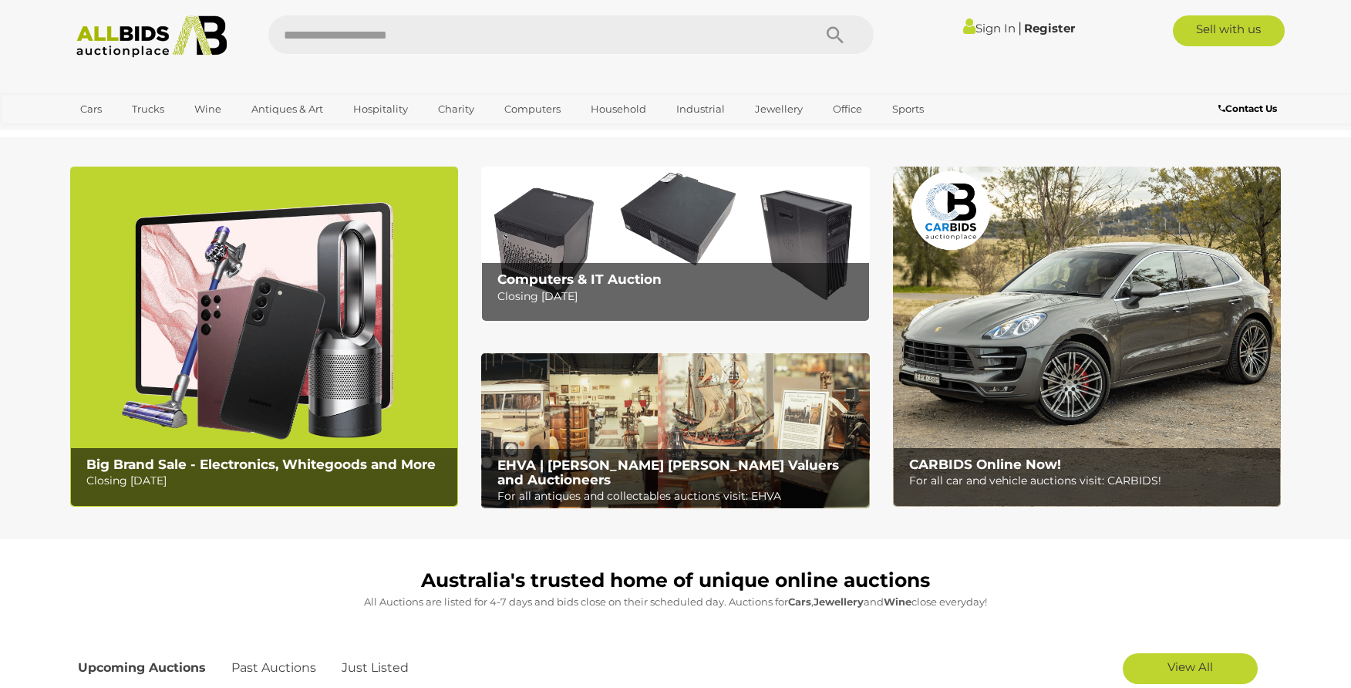
click at [991, 29] on link "Sign In" at bounding box center [989, 28] width 52 height 15
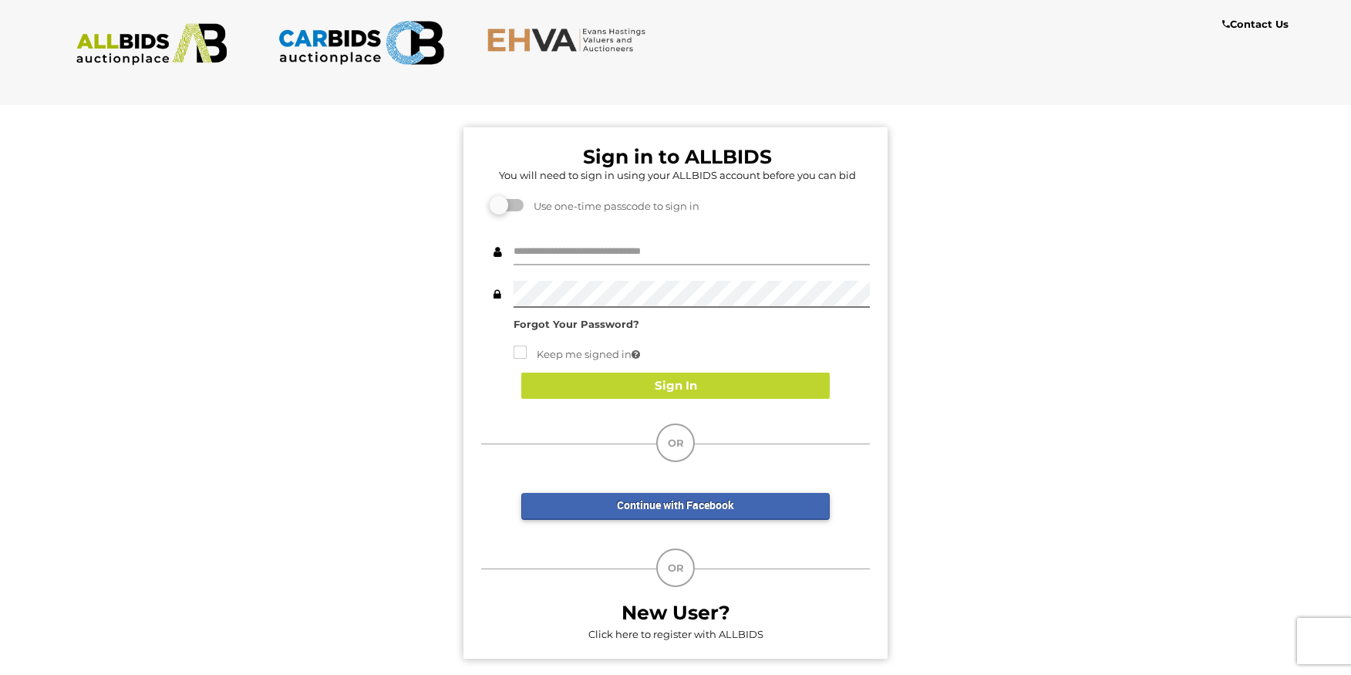
click at [570, 249] on input "text" at bounding box center [691, 251] width 356 height 27
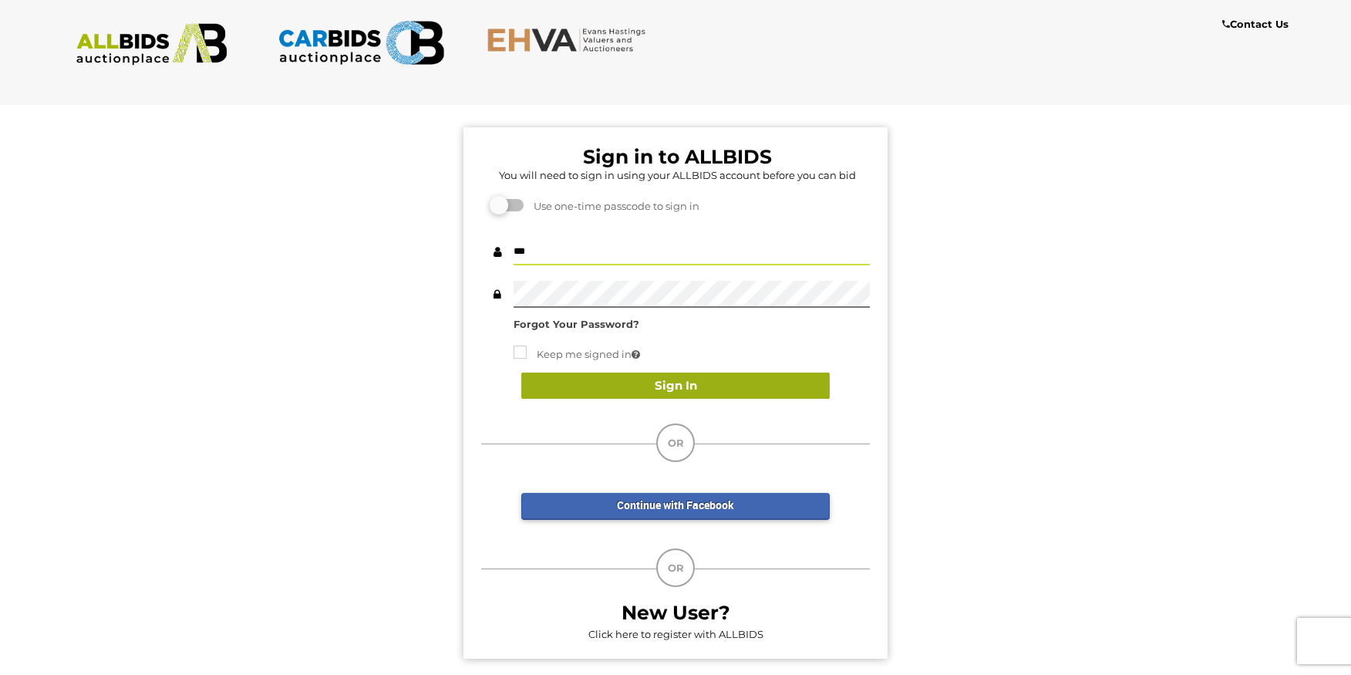
type input "***"
click at [624, 387] on button "Sign In" at bounding box center [675, 385] width 308 height 27
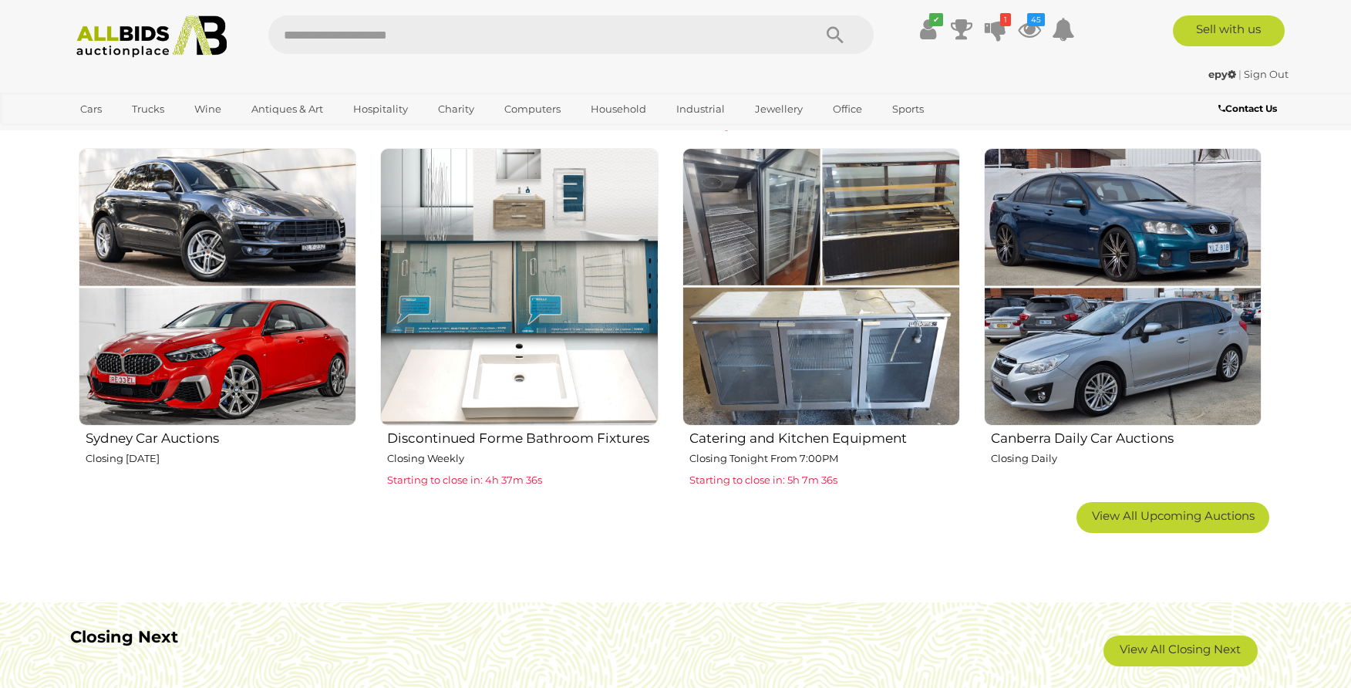
scroll to position [786, 0]
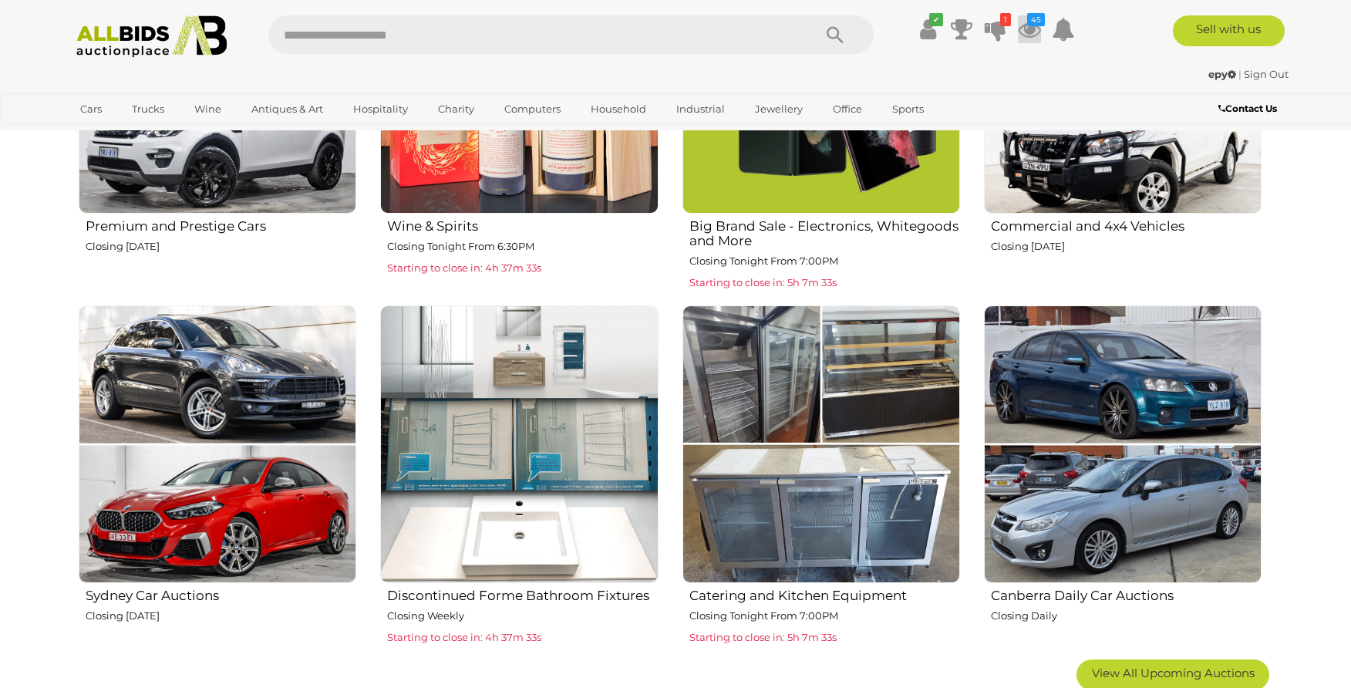
click at [1026, 30] on icon at bounding box center [1029, 29] width 23 height 28
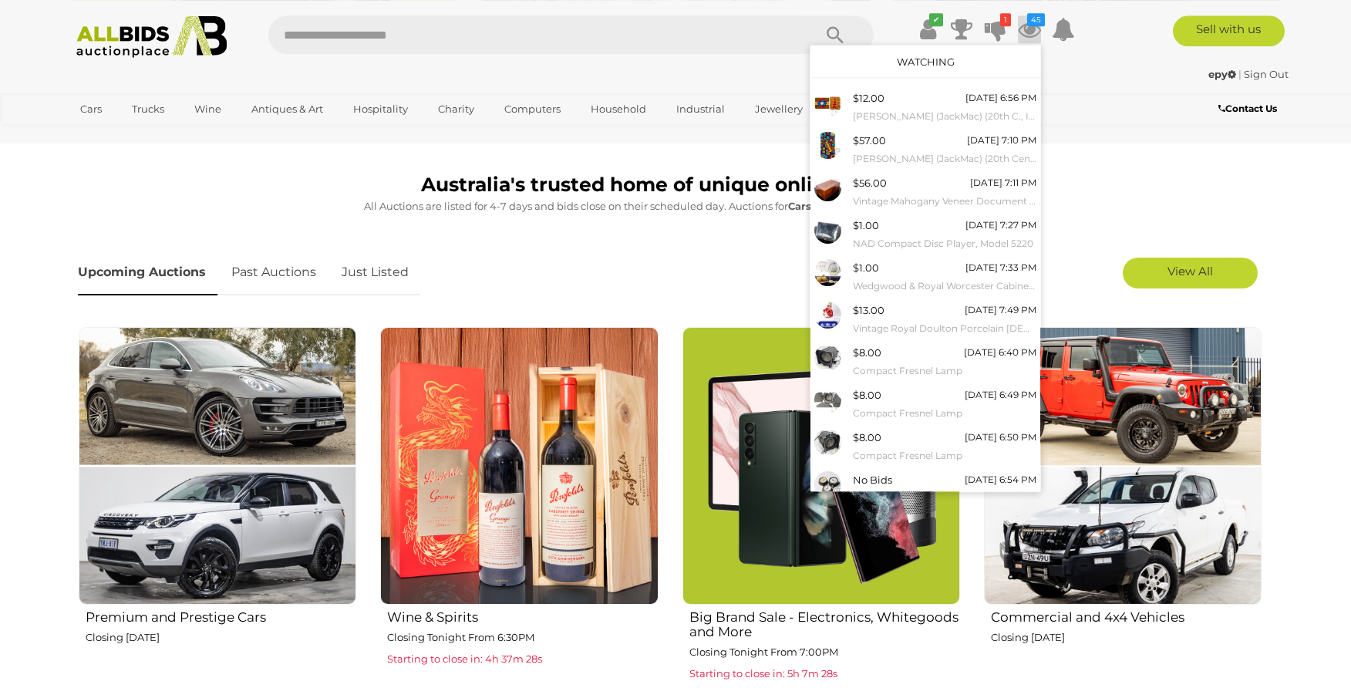
scroll to position [393, 0]
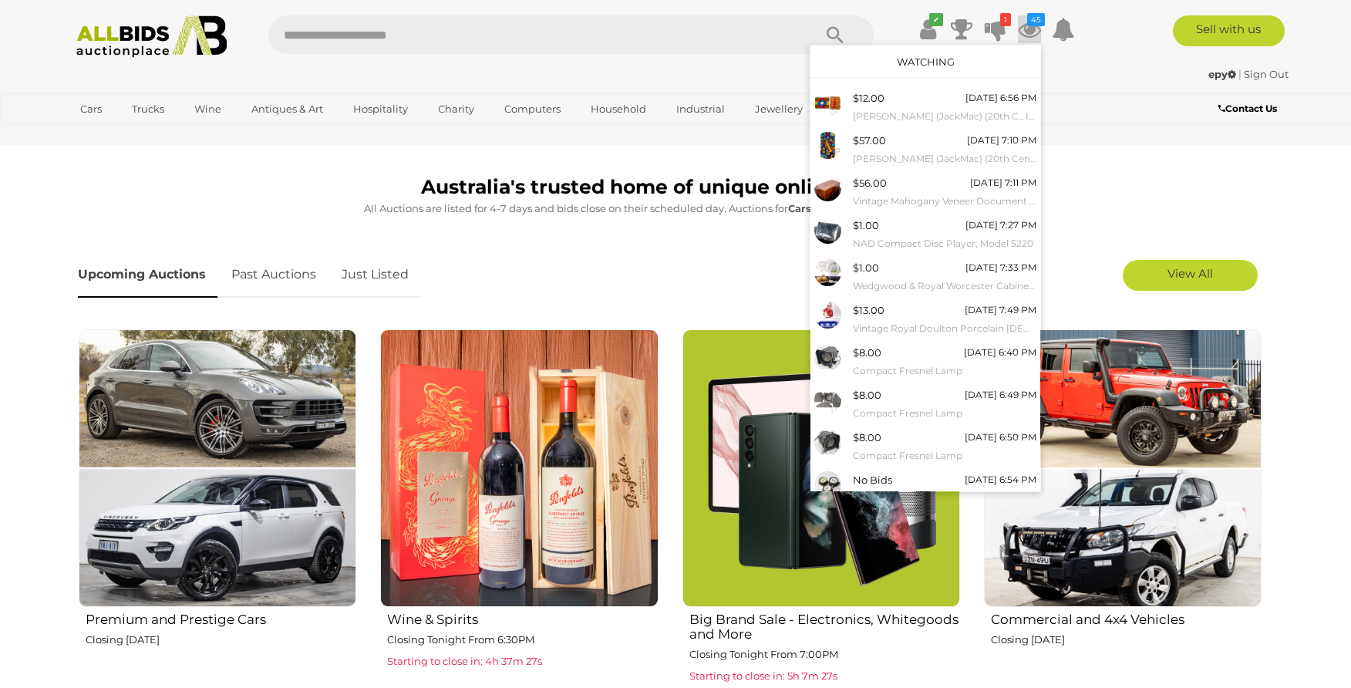
click at [375, 271] on link "Just Listed" at bounding box center [375, 274] width 90 height 45
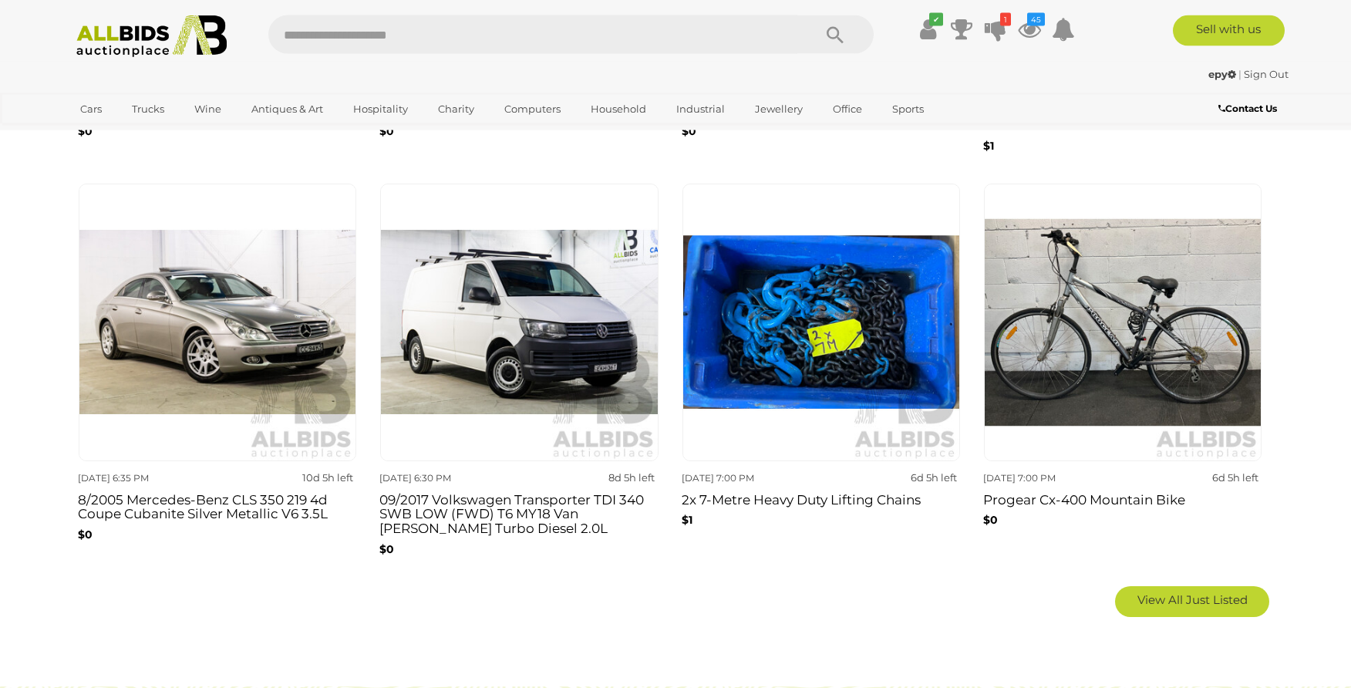
scroll to position [944, 0]
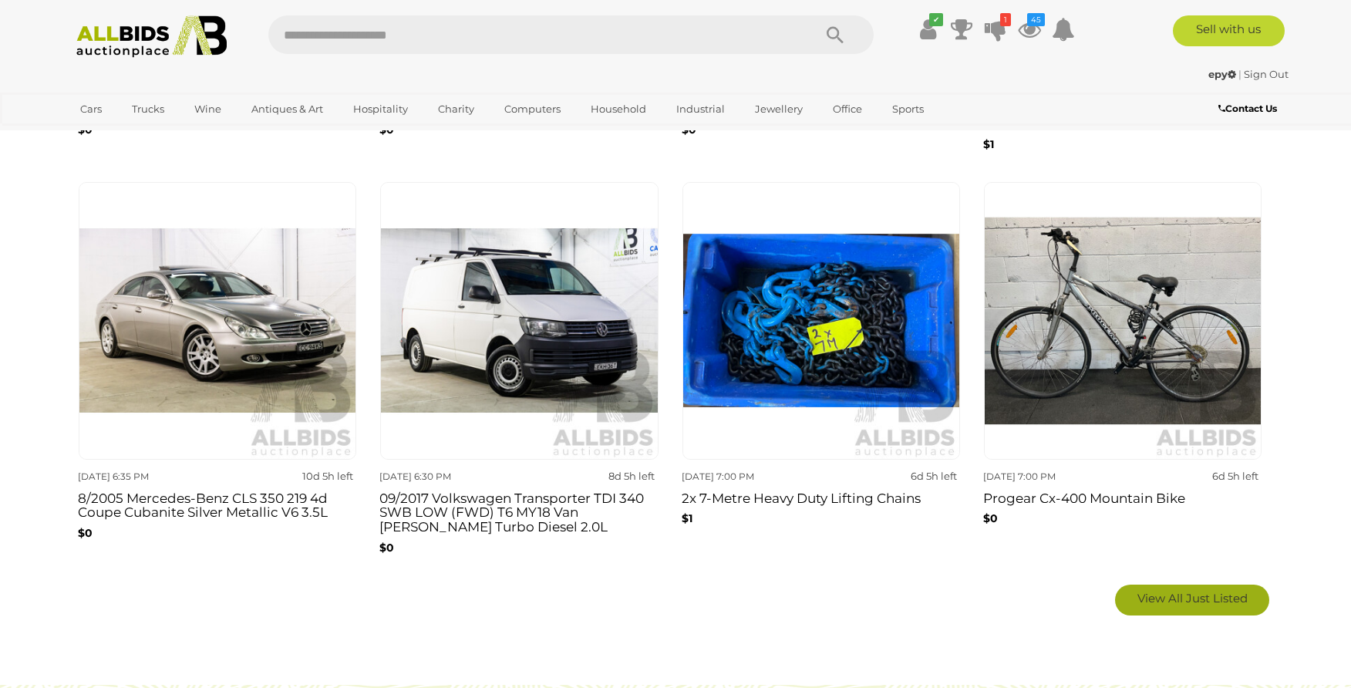
click at [1159, 596] on span "View All Just Listed" at bounding box center [1192, 598] width 110 height 15
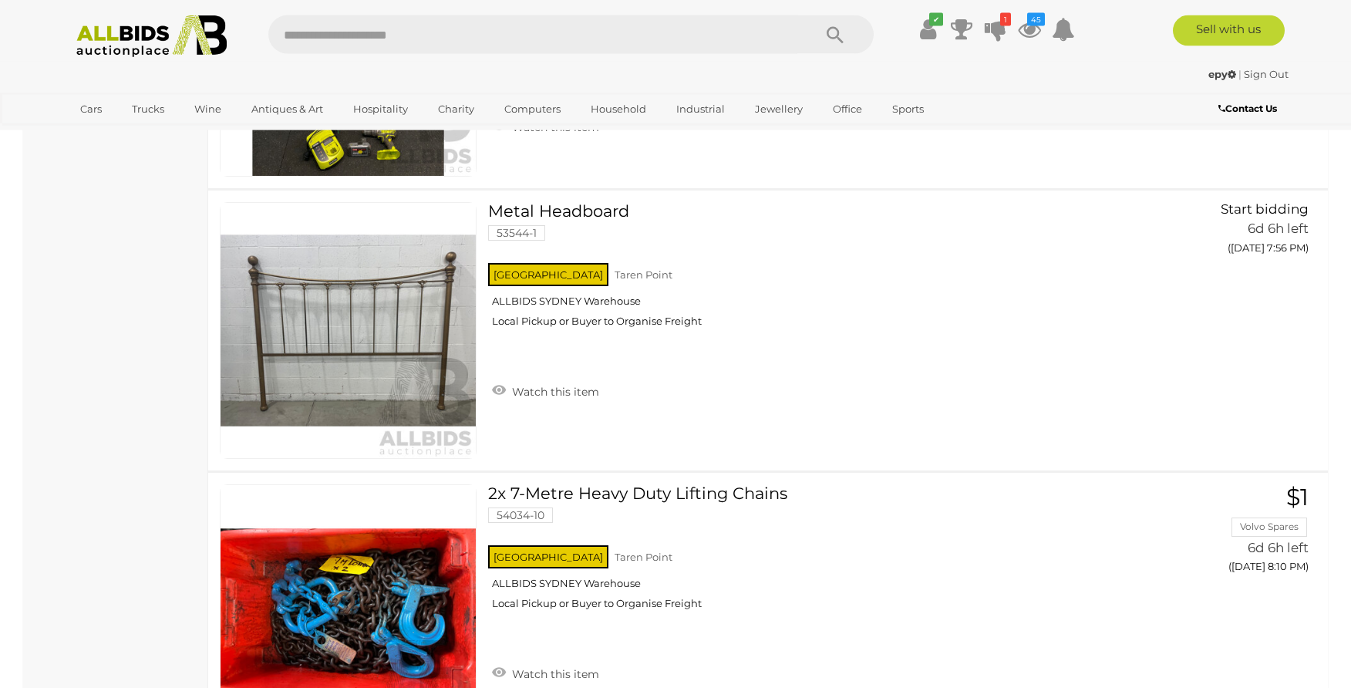
scroll to position [12397, 0]
